Goal: Task Accomplishment & Management: Manage account settings

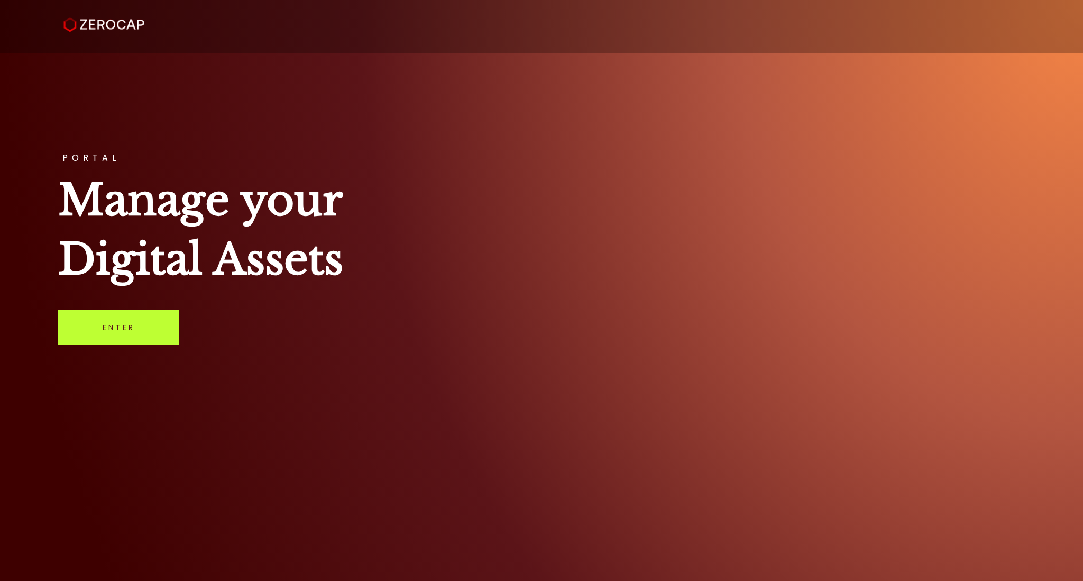
drag, startPoint x: 125, startPoint y: 327, endPoint x: 133, endPoint y: 324, distance: 8.5
click at [126, 327] on link "Enter" at bounding box center [118, 327] width 121 height 35
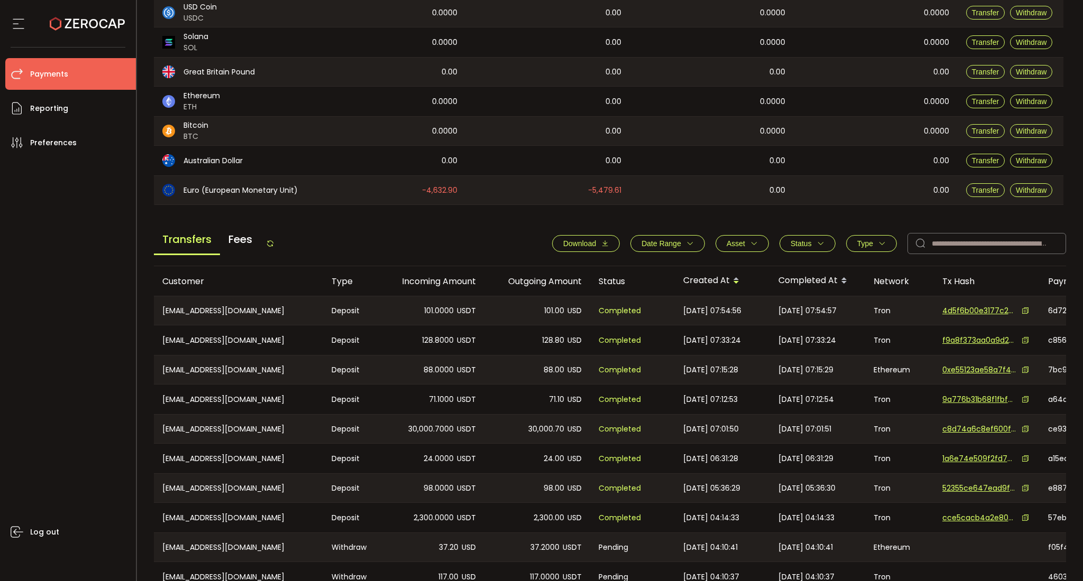
scroll to position [275, 0]
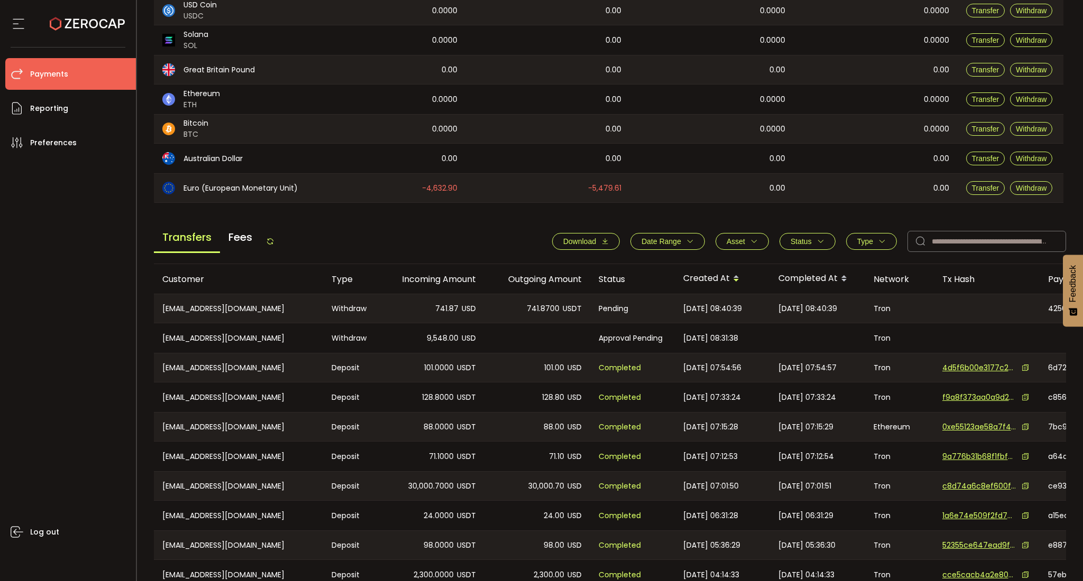
scroll to position [275, 0]
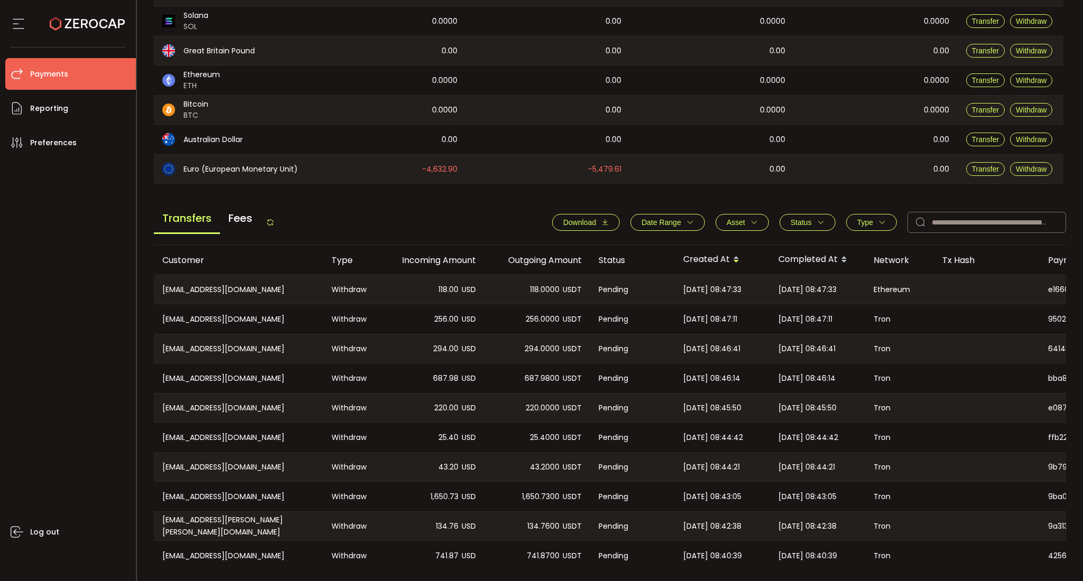
scroll to position [275, 0]
